Goal: Check status: Check status

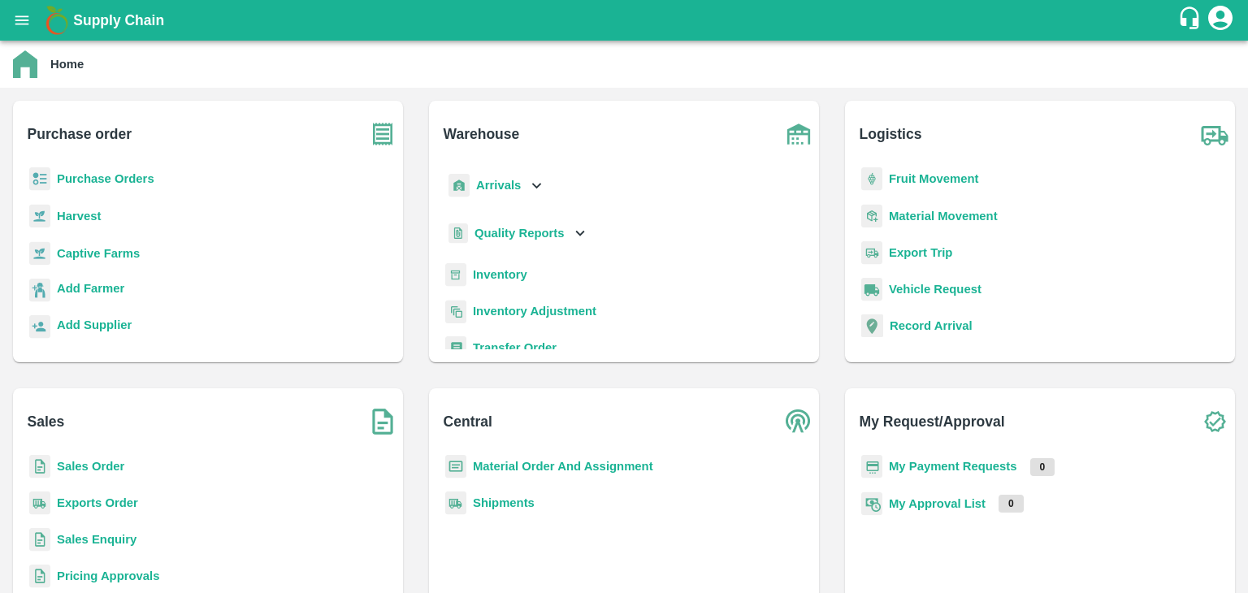
click at [100, 180] on b "Purchase Orders" at bounding box center [106, 178] width 98 height 13
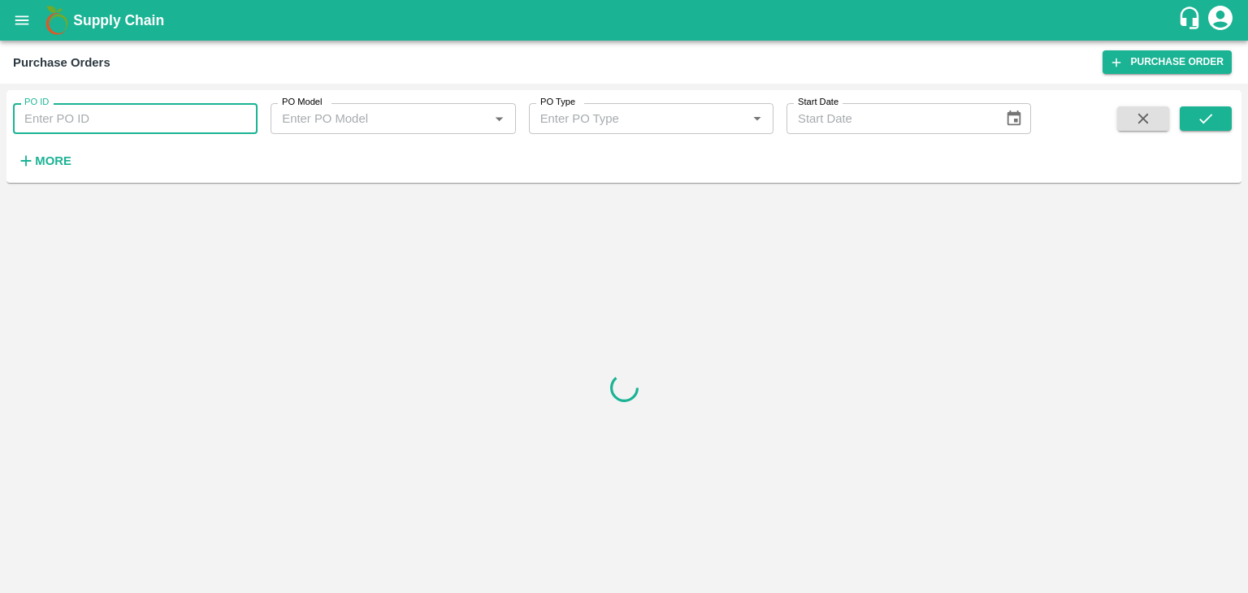
click at [74, 122] on input "PO ID" at bounding box center [135, 118] width 245 height 31
paste input "178131"
click at [1205, 121] on icon "submit" at bounding box center [1206, 119] width 13 height 10
click at [1188, 110] on button "submit" at bounding box center [1206, 118] width 52 height 24
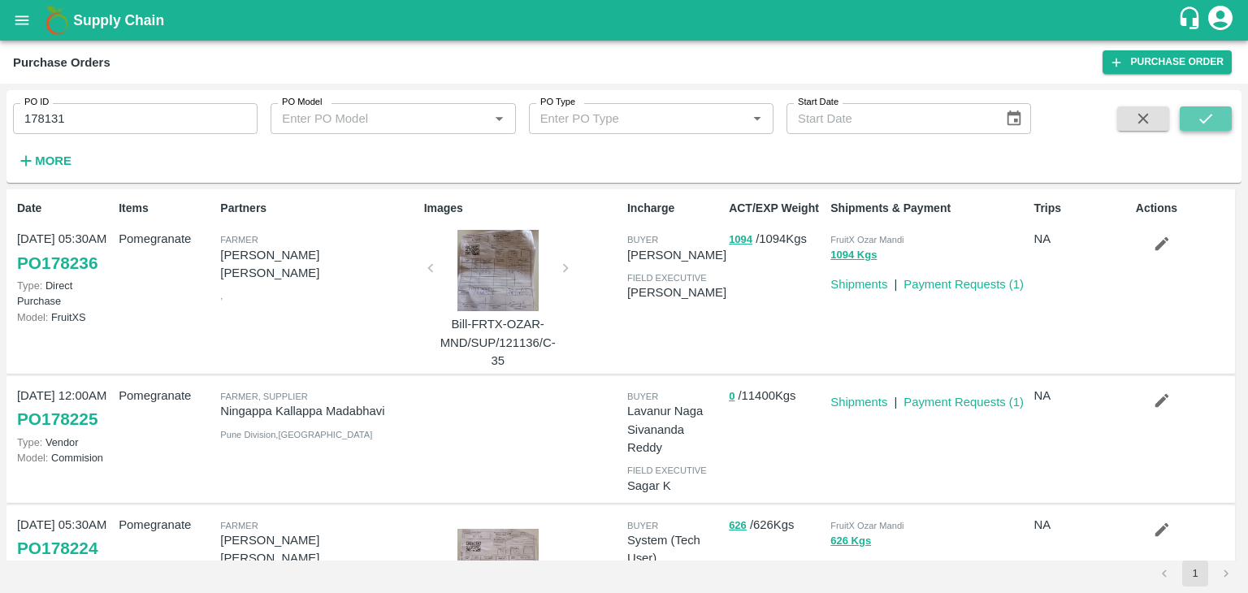
click at [1188, 110] on button "submit" at bounding box center [1206, 118] width 52 height 24
drag, startPoint x: 70, startPoint y: 111, endPoint x: 11, endPoint y: 121, distance: 60.1
click at [11, 121] on div "PO ID 178131 PO ID" at bounding box center [129, 112] width 258 height 44
paste input "5608"
click at [1191, 109] on button "submit" at bounding box center [1206, 118] width 52 height 24
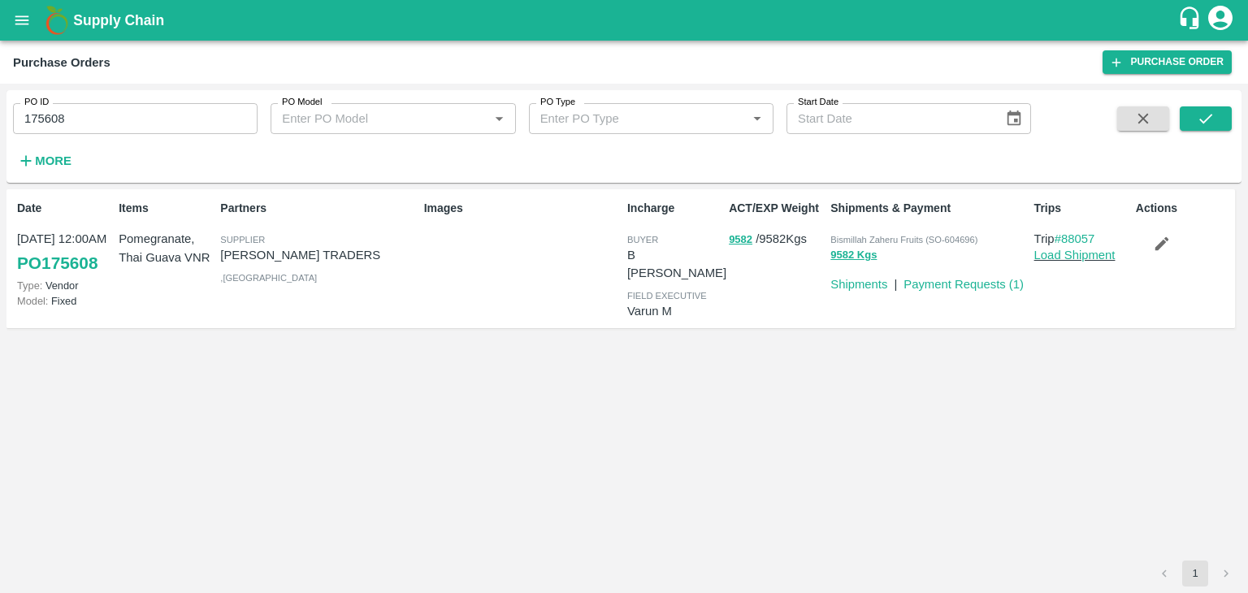
click at [156, 119] on input "175608" at bounding box center [135, 118] width 245 height 31
drag, startPoint x: 80, startPoint y: 119, endPoint x: 10, endPoint y: 104, distance: 71.6
click at [10, 104] on div "PO ID 175608 PO ID" at bounding box center [129, 112] width 258 height 44
paste input "text"
type input "177905"
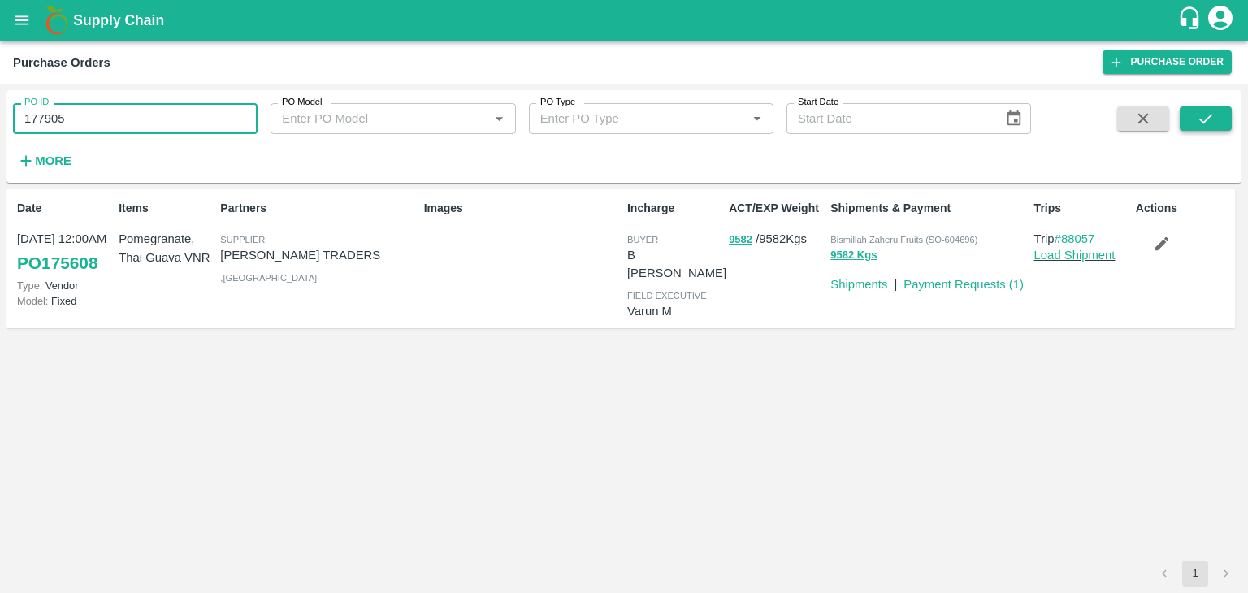
click at [1210, 123] on icon "submit" at bounding box center [1206, 119] width 18 height 18
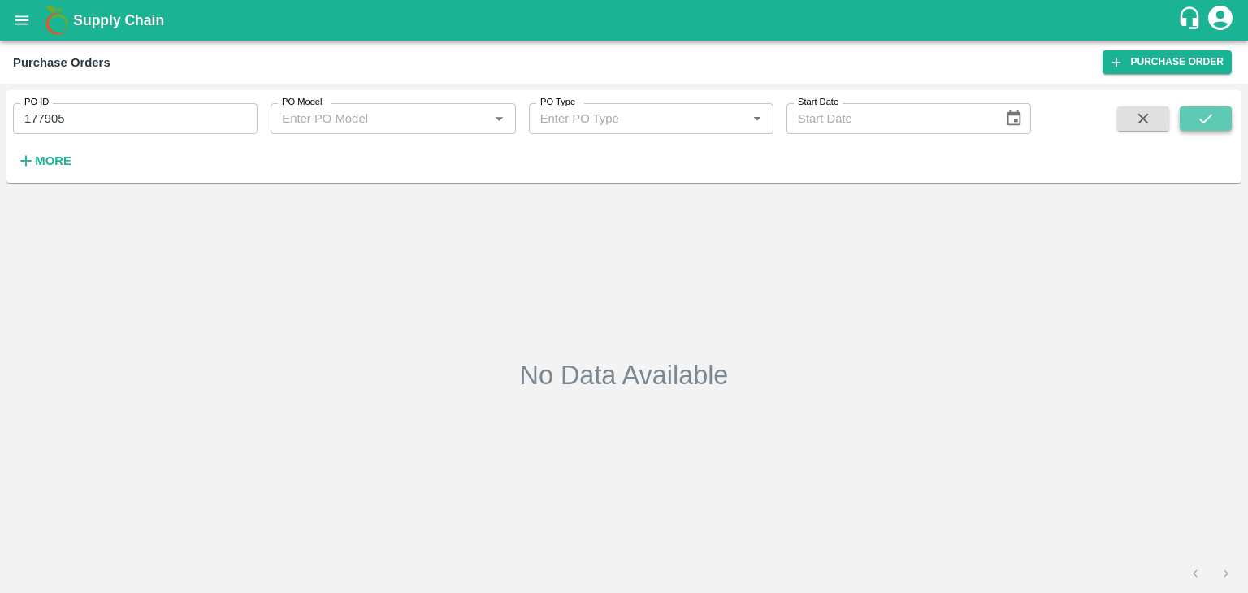
click at [1210, 123] on icon "submit" at bounding box center [1206, 119] width 18 height 18
click at [460, 333] on div "No Data Available" at bounding box center [624, 375] width 1222 height 358
